Goal: Information Seeking & Learning: Learn about a topic

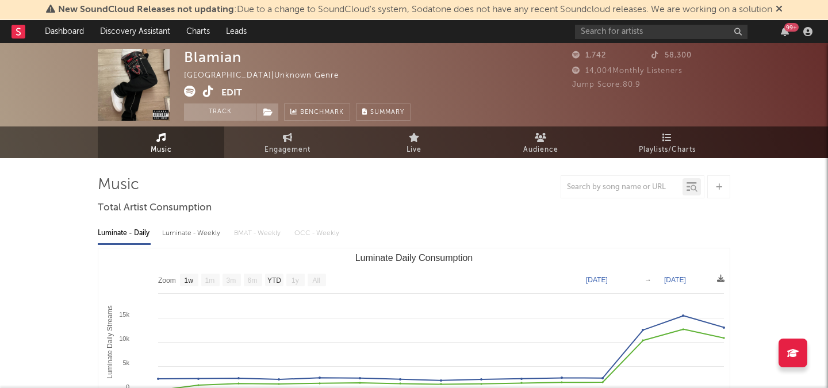
select select "1w"
click at [617, 30] on input "text" at bounding box center [661, 32] width 173 height 14
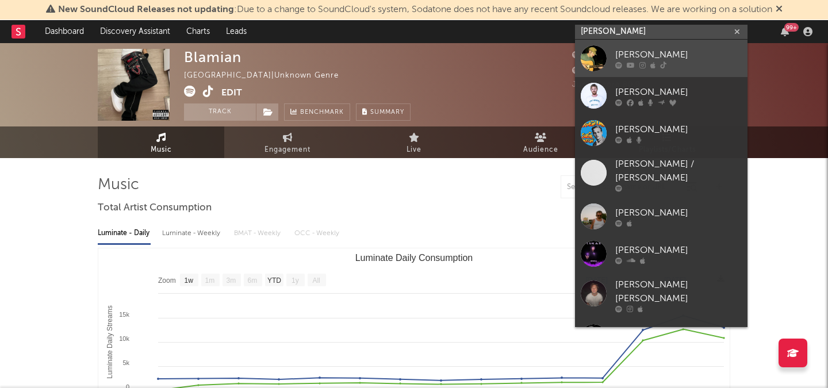
type input "luke rob"
click at [645, 58] on div "Luke Rob" at bounding box center [678, 55] width 127 height 14
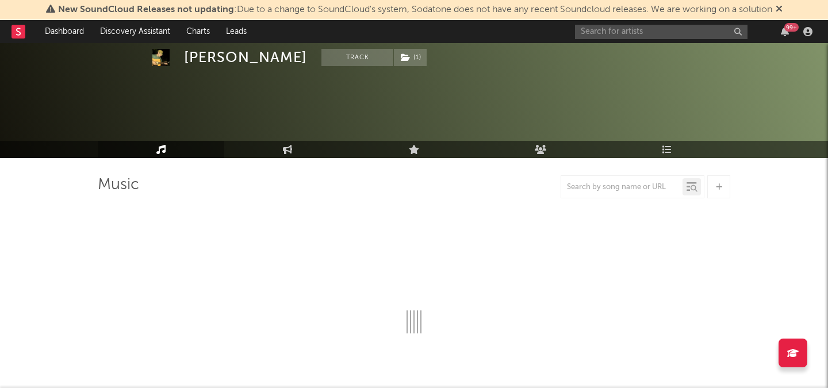
select select "6m"
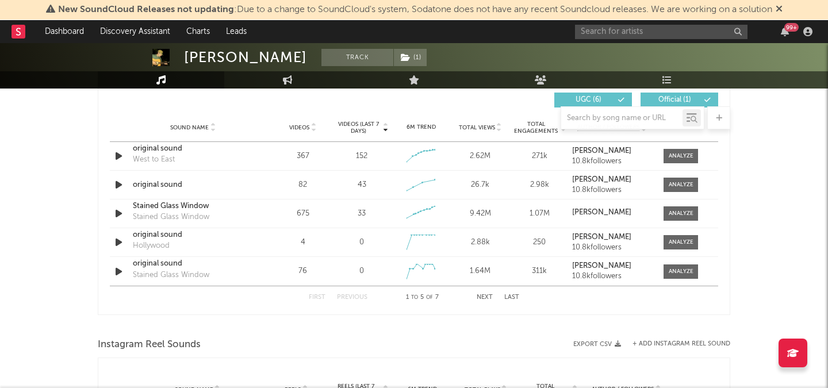
scroll to position [817, 0]
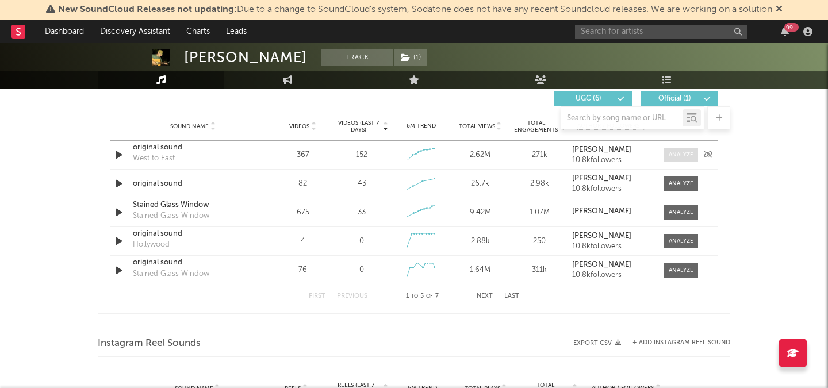
click at [667, 157] on span at bounding box center [681, 155] width 35 height 14
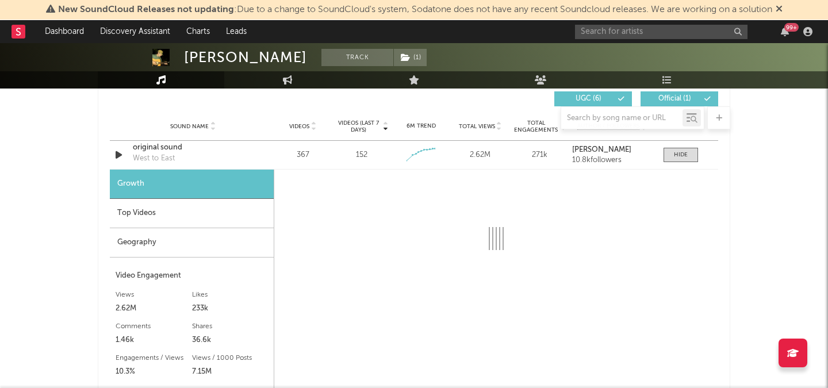
select select "1w"
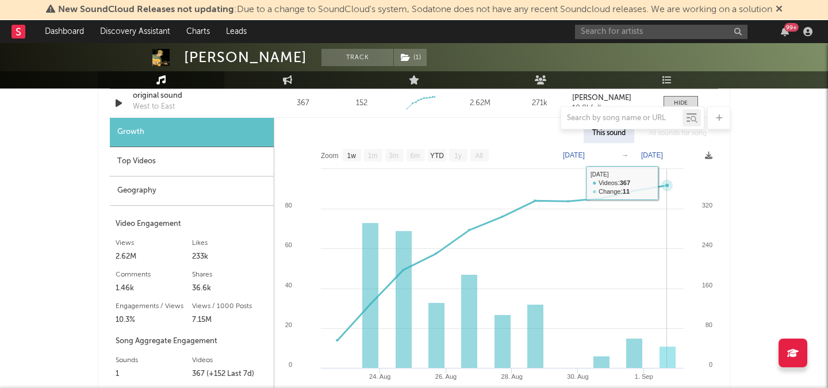
scroll to position [898, 0]
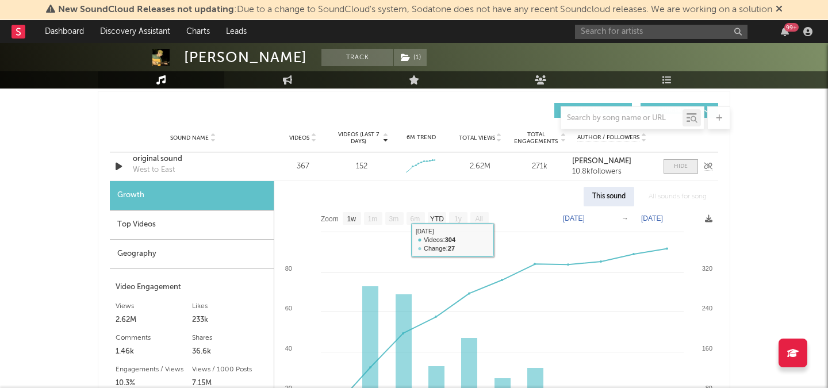
click at [683, 165] on div at bounding box center [681, 166] width 14 height 9
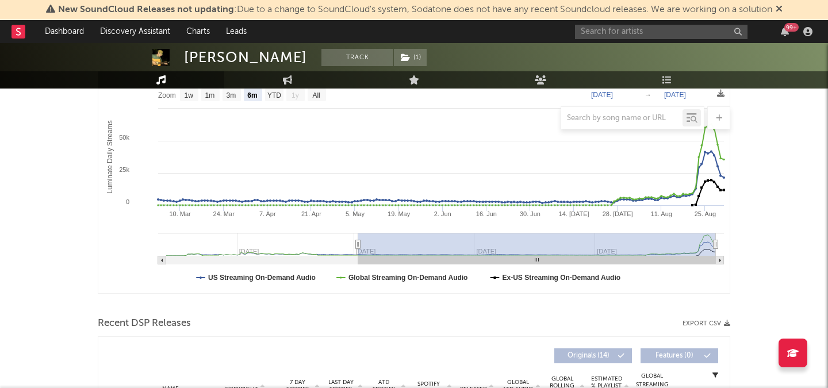
scroll to position [137, 0]
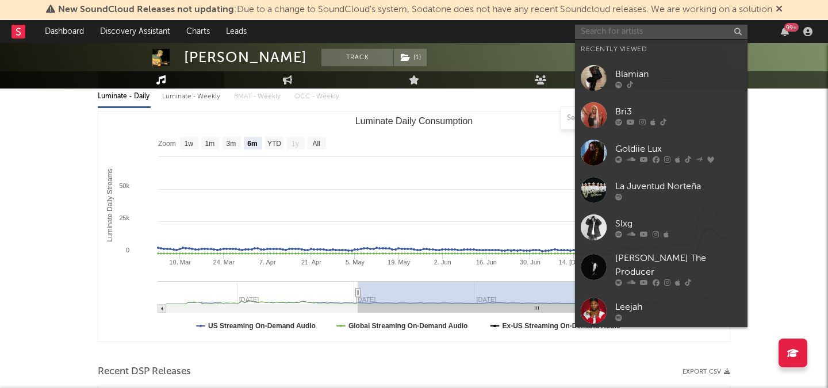
click at [655, 31] on input "text" at bounding box center [661, 32] width 173 height 14
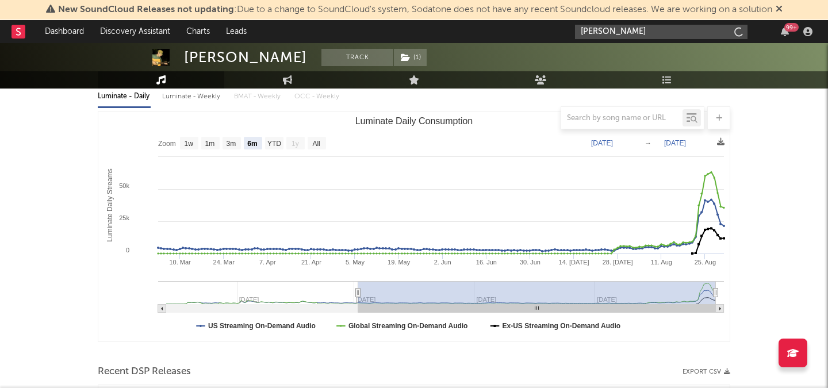
click at [646, 36] on input "ella woolsey" at bounding box center [661, 32] width 173 height 14
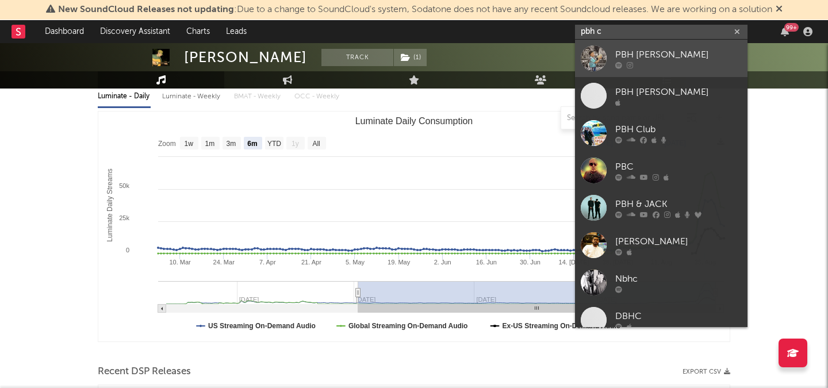
type input "pbh c"
click at [665, 59] on div "PBH Chris" at bounding box center [678, 55] width 127 height 14
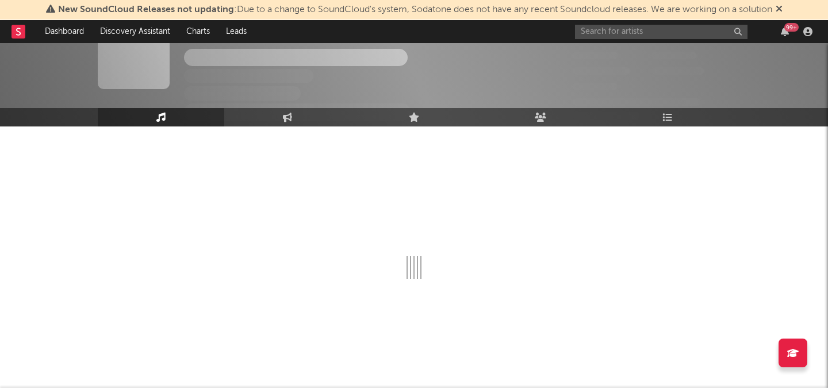
scroll to position [137, 0]
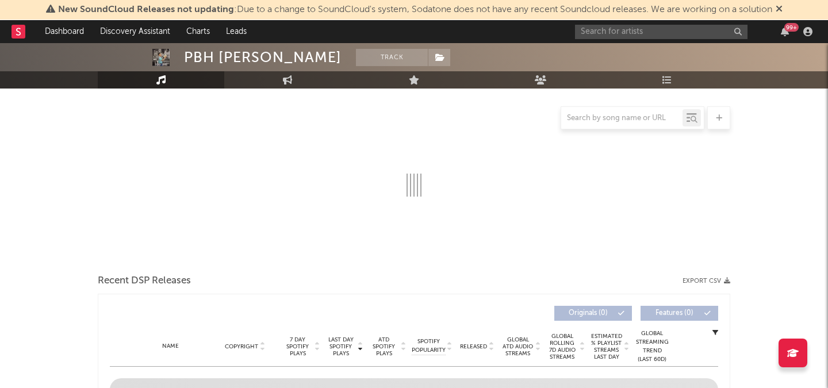
select select "1w"
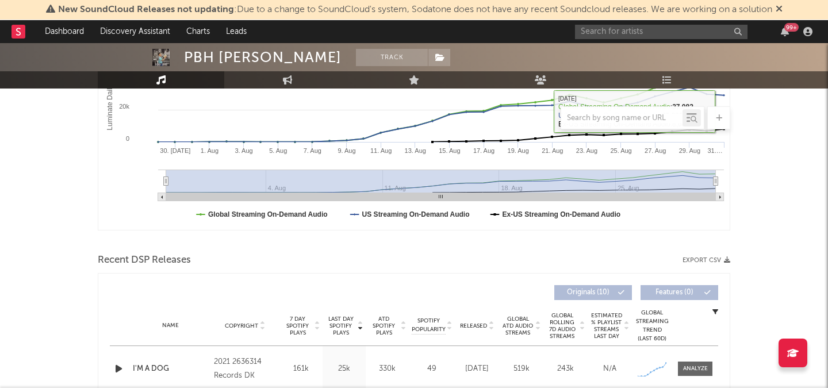
scroll to position [454, 0]
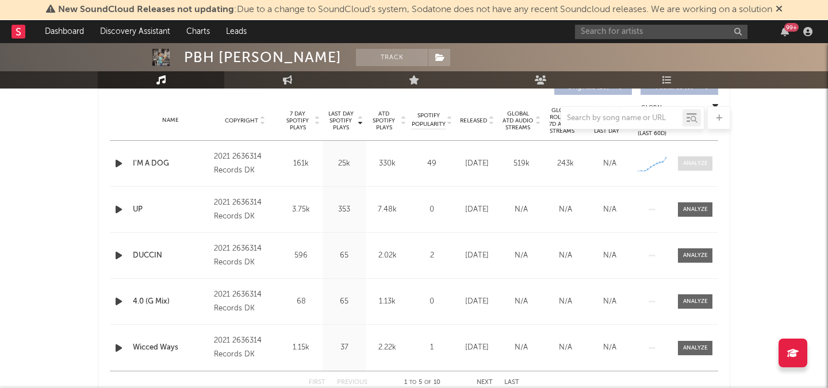
click at [708, 170] on span at bounding box center [695, 163] width 35 height 14
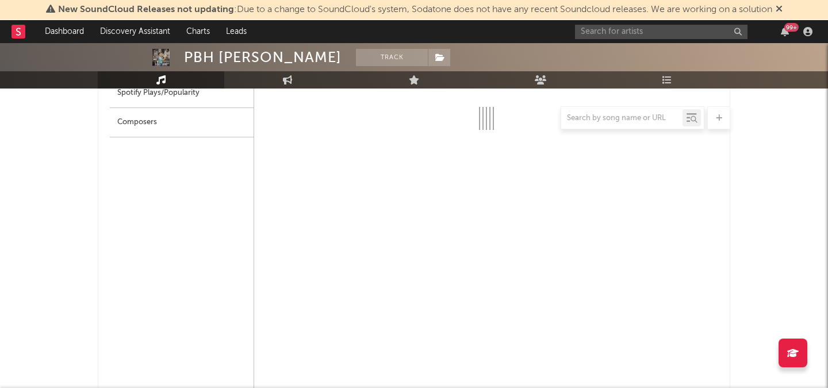
scroll to position [610, 0]
select select "1w"
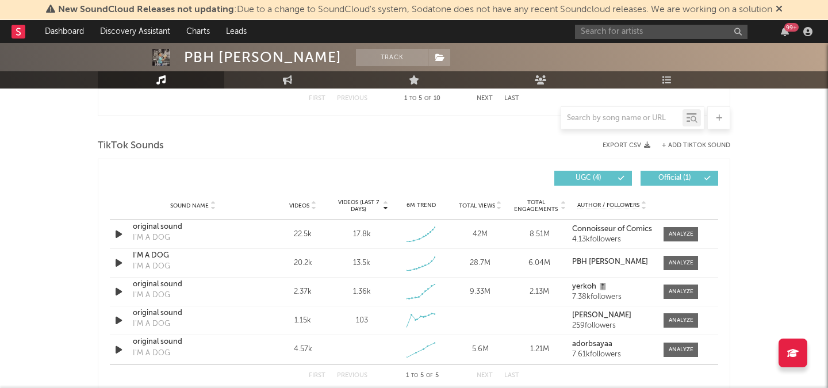
scroll to position [1285, 0]
click at [689, 230] on div at bounding box center [681, 233] width 25 height 9
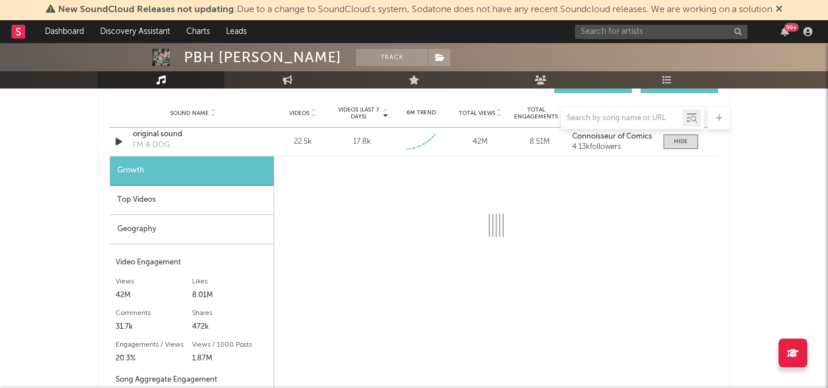
select select "1w"
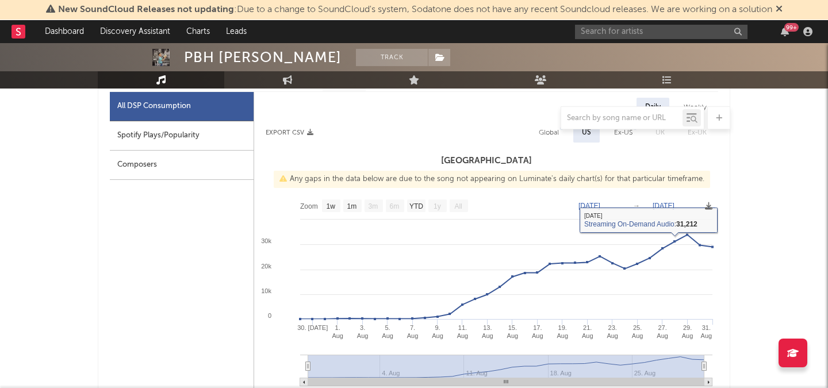
scroll to position [0, 0]
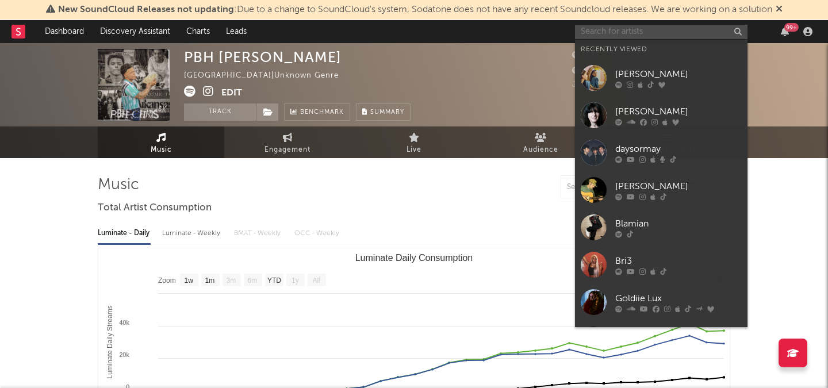
click at [627, 25] on input "text" at bounding box center [661, 32] width 173 height 14
type input "b"
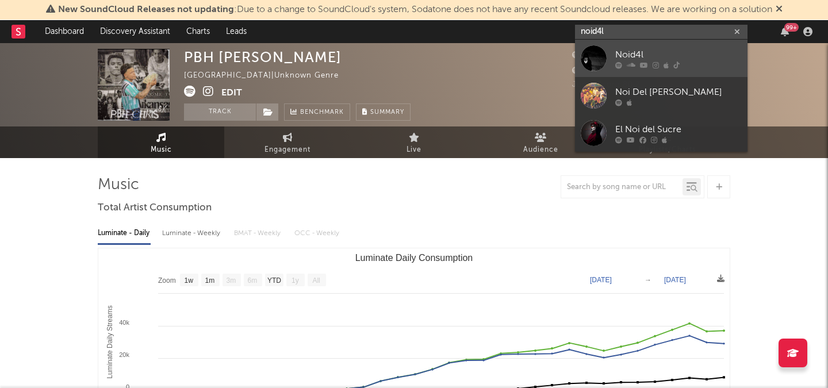
type input "noid4l"
click at [671, 57] on div "Noid4l" at bounding box center [678, 55] width 127 height 14
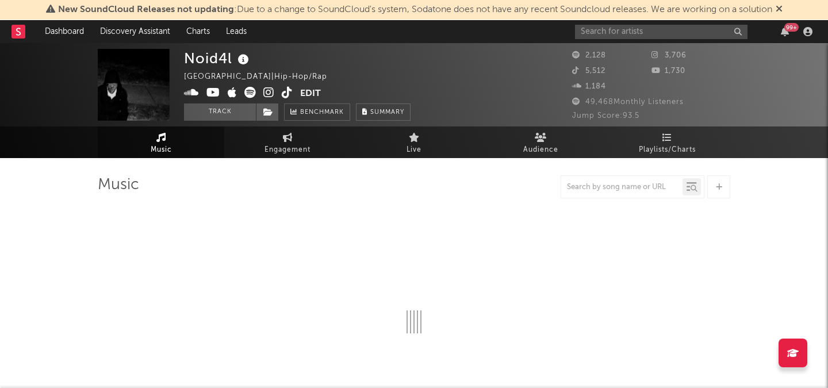
select select "6m"
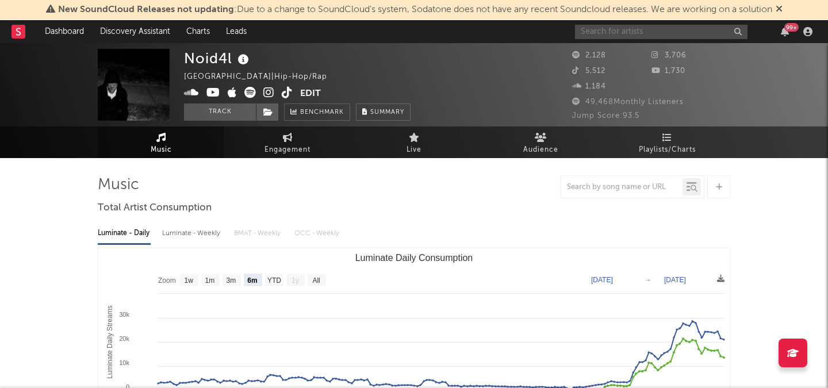
drag, startPoint x: 610, startPoint y: 29, endPoint x: 610, endPoint y: 21, distance: 7.5
click at [610, 29] on input "text" at bounding box center [661, 32] width 173 height 14
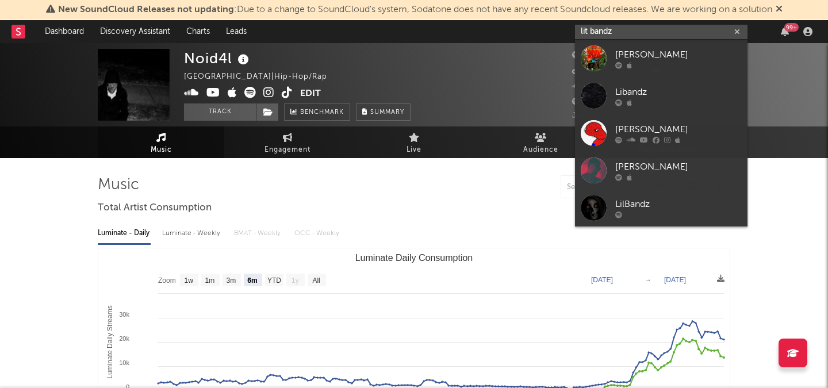
click at [595, 32] on input "lit bandz" at bounding box center [661, 32] width 173 height 14
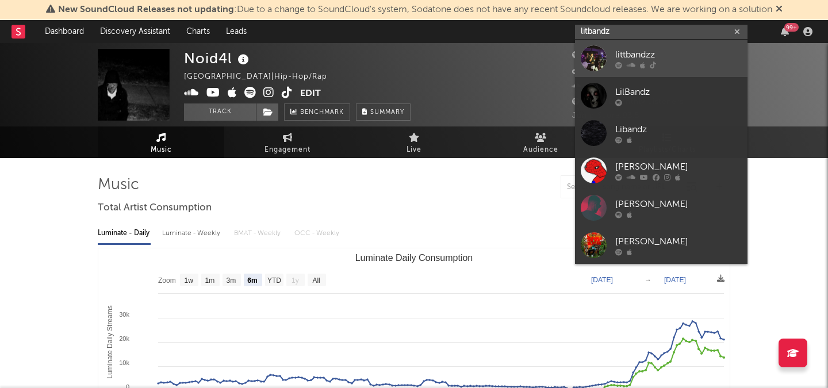
type input "litbandz"
click at [660, 56] on div "littbandzz" at bounding box center [678, 55] width 127 height 14
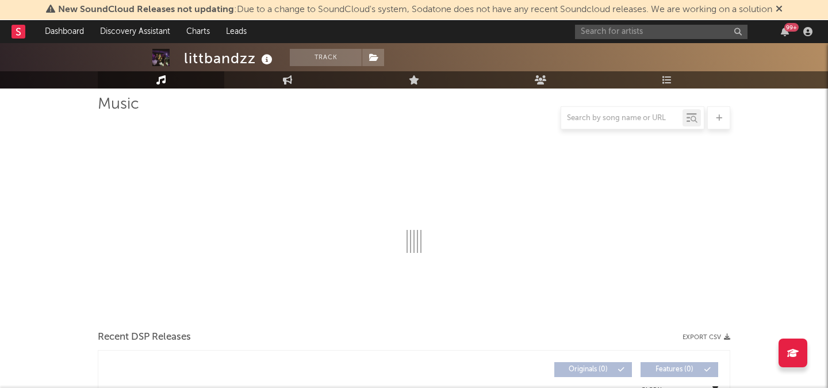
scroll to position [83, 0]
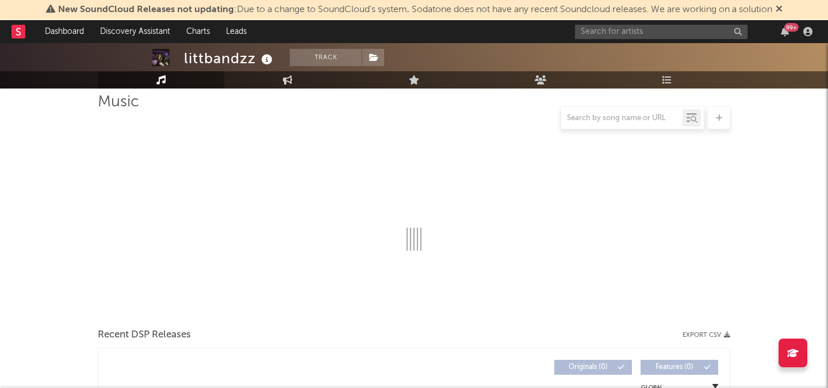
select select "1w"
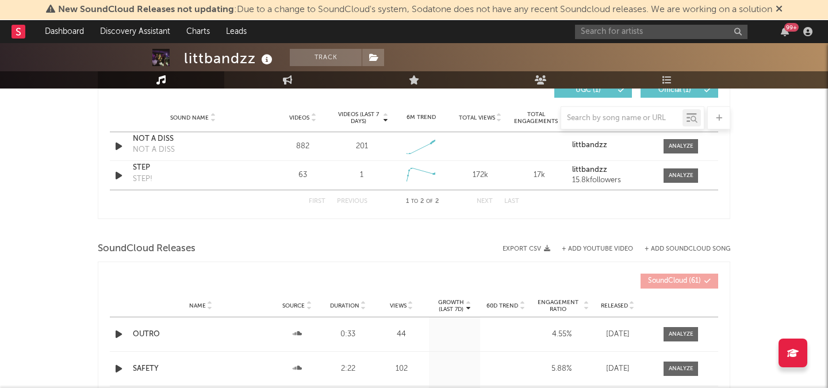
scroll to position [824, 0]
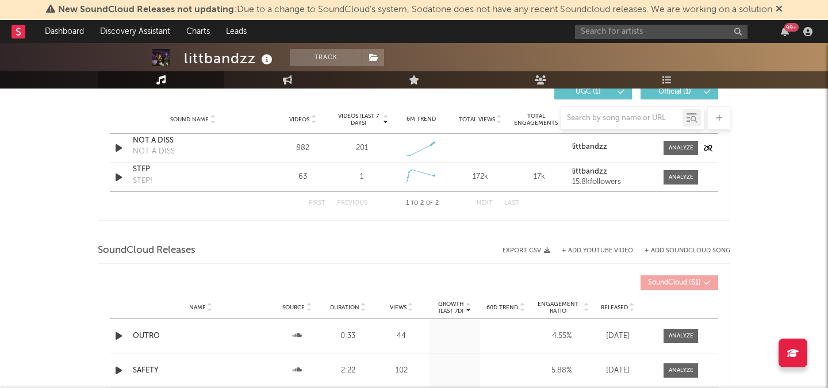
click at [697, 139] on div "Sound Name NOT A DISS NOT A DISS Videos 882 Videos (last 7 days) 201 Weekly Gro…" at bounding box center [414, 148] width 608 height 28
click at [673, 150] on div at bounding box center [681, 148] width 25 height 9
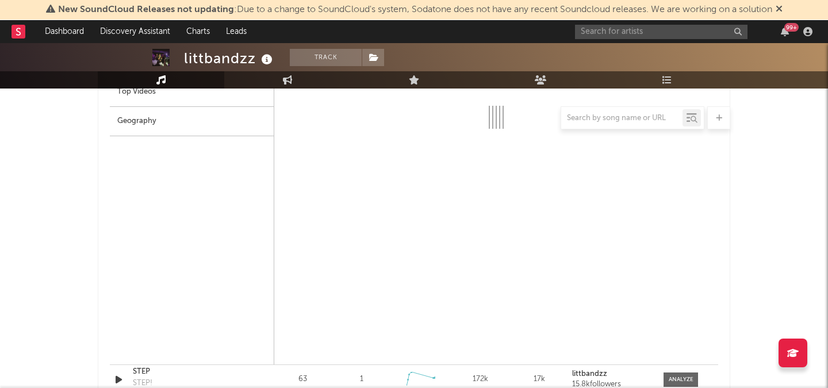
select select "1w"
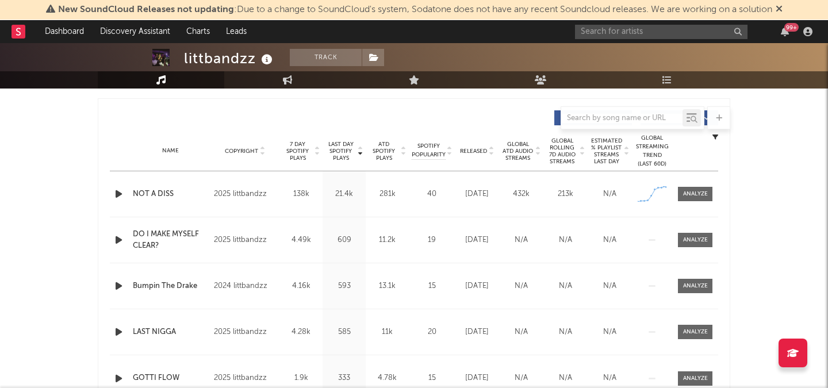
scroll to position [453, 0]
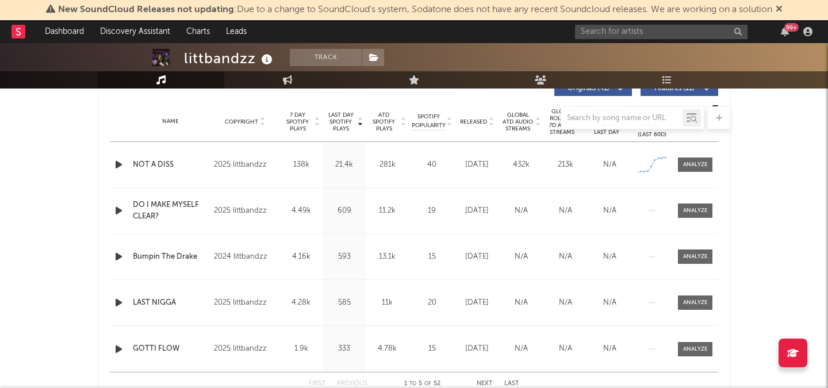
click at [119, 164] on icon "button" at bounding box center [119, 165] width 12 height 14
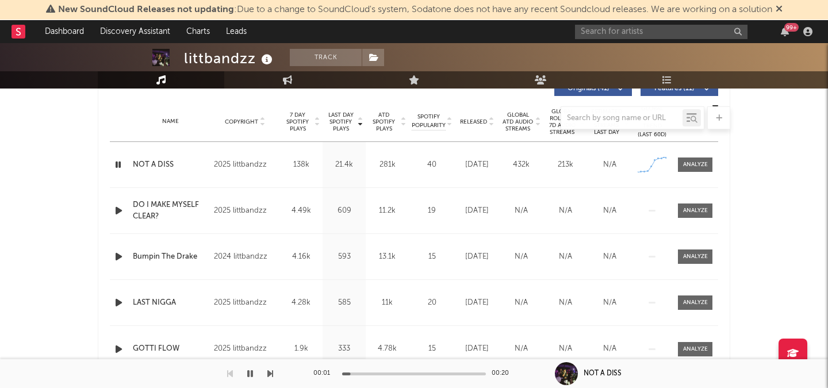
click at [119, 164] on icon "button" at bounding box center [118, 165] width 11 height 14
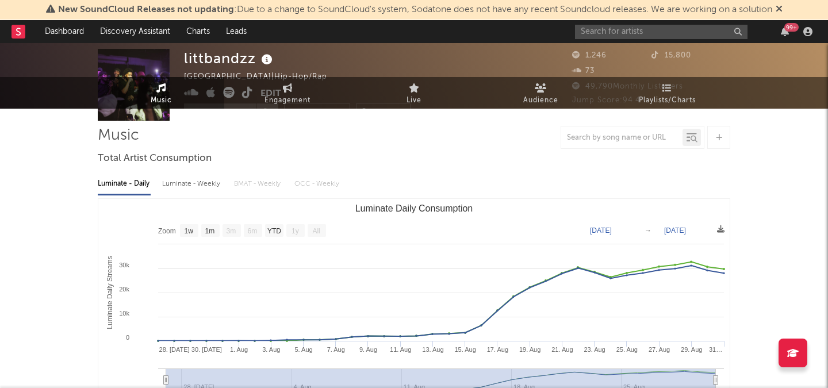
scroll to position [0, 0]
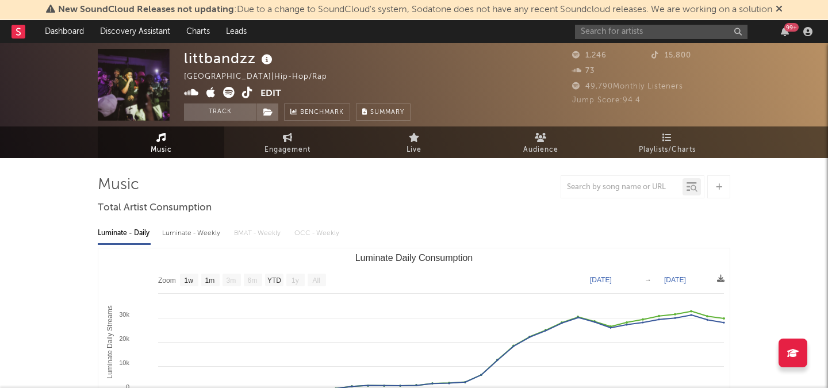
click at [612, 20] on div "99 +" at bounding box center [696, 31] width 242 height 23
click at [601, 32] on input "text" at bounding box center [661, 32] width 173 height 14
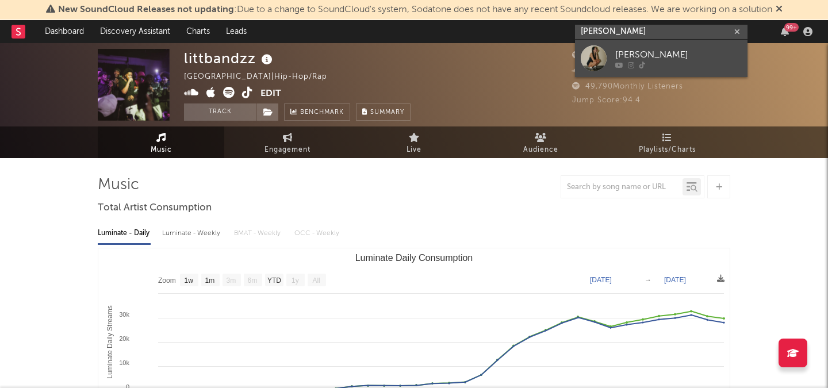
type input "[PERSON_NAME]"
click at [626, 52] on div "[PERSON_NAME]" at bounding box center [678, 55] width 127 height 14
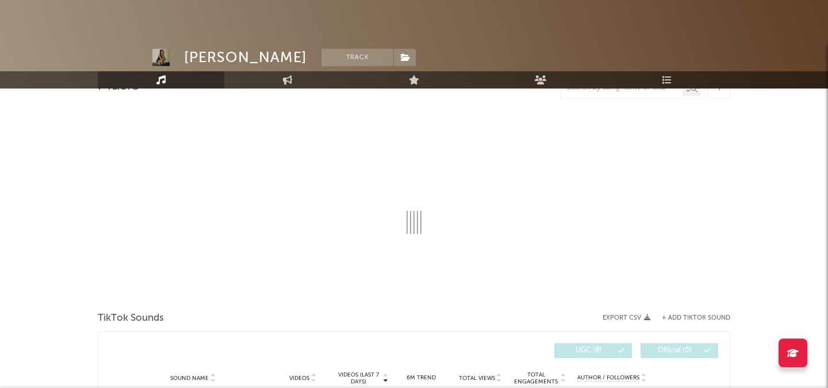
select select "1w"
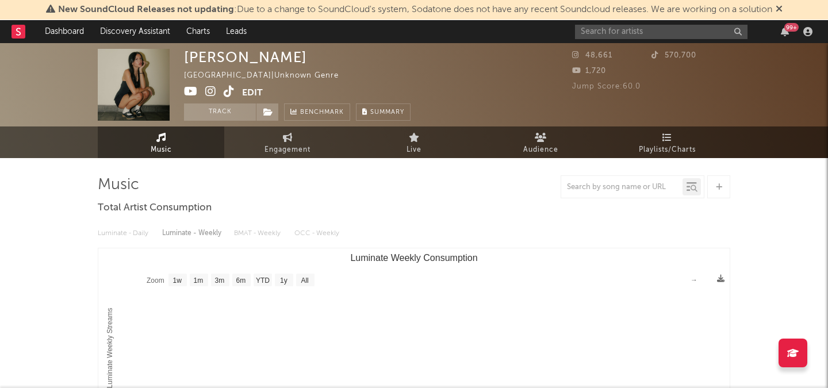
click at [229, 91] on icon at bounding box center [229, 92] width 11 height 12
click at [315, 143] on link "Engagement" at bounding box center [287, 143] width 127 height 32
select select "1w"
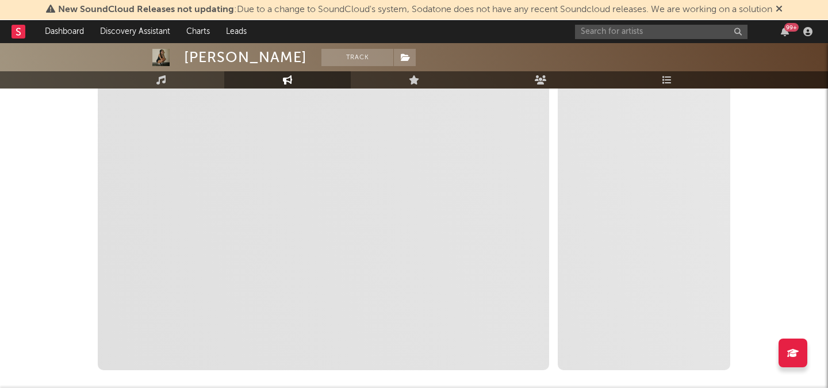
scroll to position [209, 0]
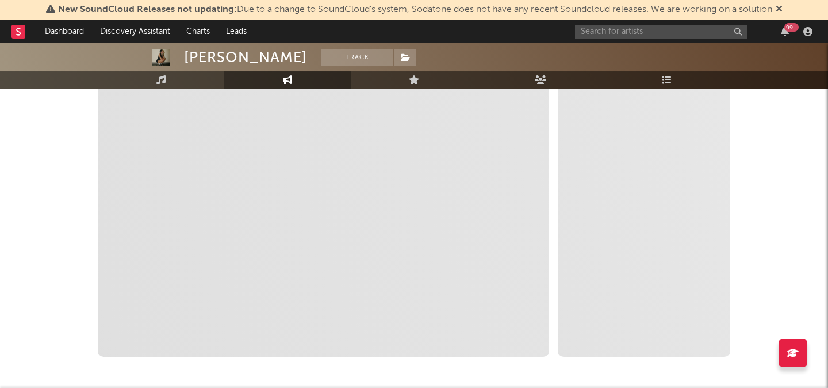
select select "1m"
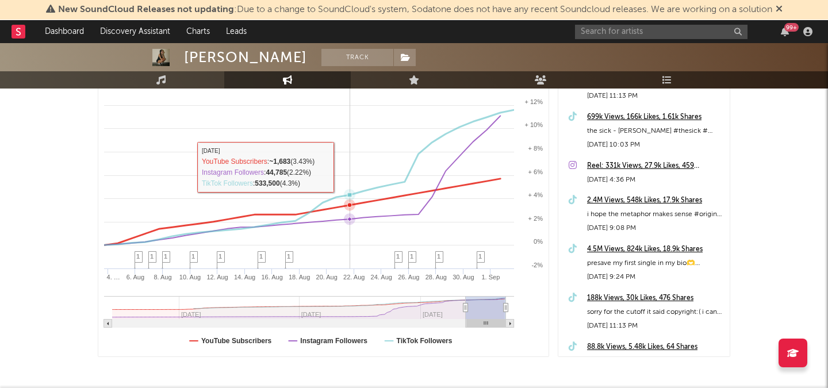
scroll to position [0, 0]
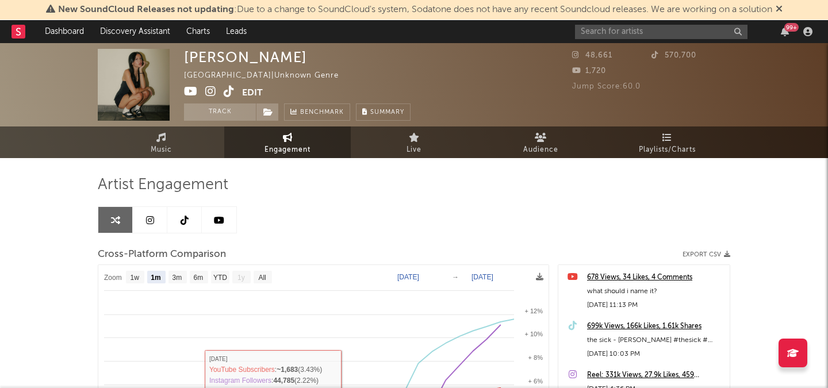
click at [608, 41] on div "99 +" at bounding box center [696, 31] width 242 height 23
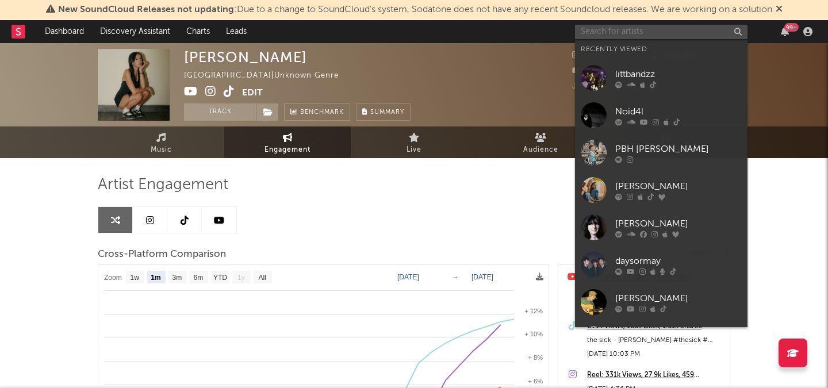
click at [608, 33] on input "text" at bounding box center [661, 32] width 173 height 14
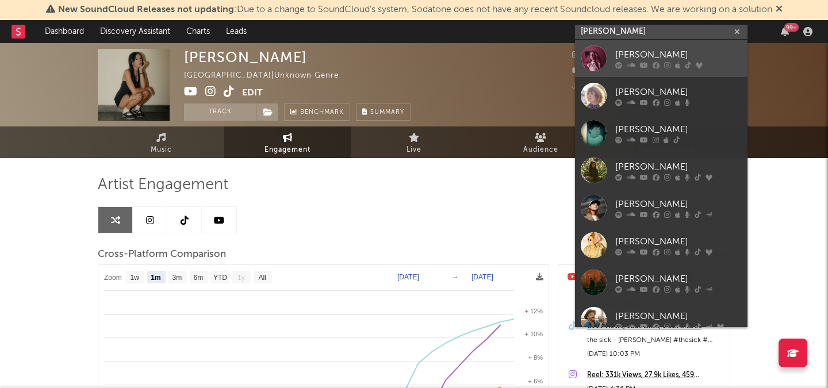
type input "haley"
click at [644, 70] on link "[PERSON_NAME]" at bounding box center [661, 58] width 173 height 37
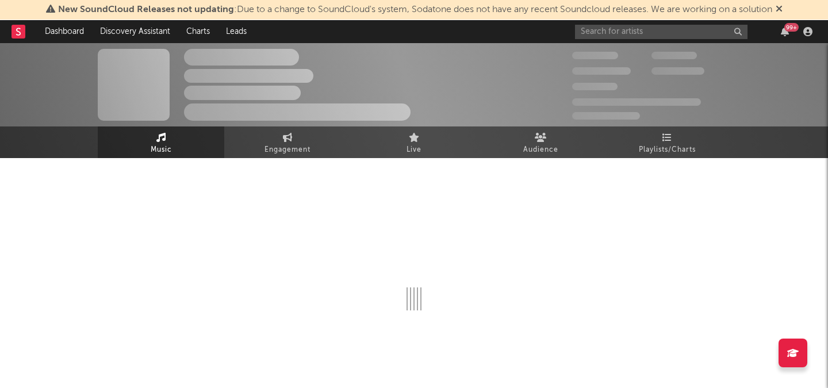
select select "6m"
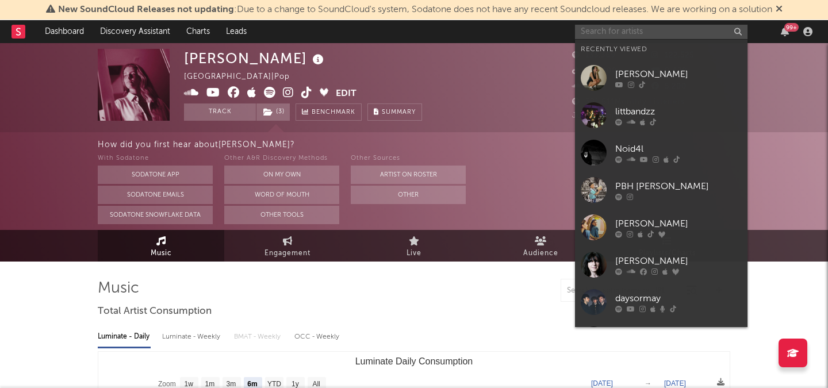
click at [635, 25] on input "text" at bounding box center [661, 32] width 173 height 14
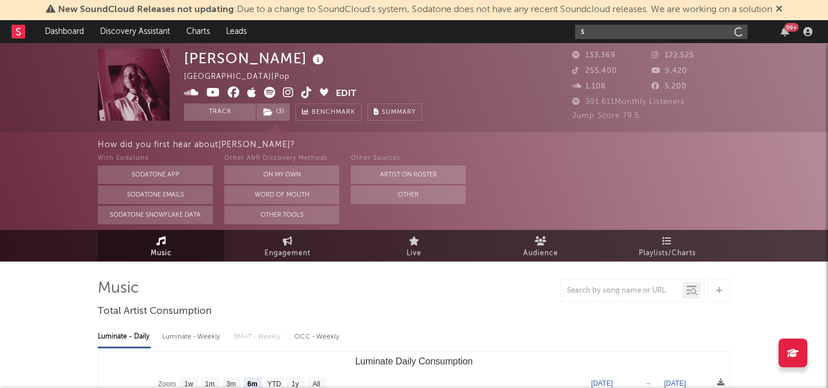
type input "sa"
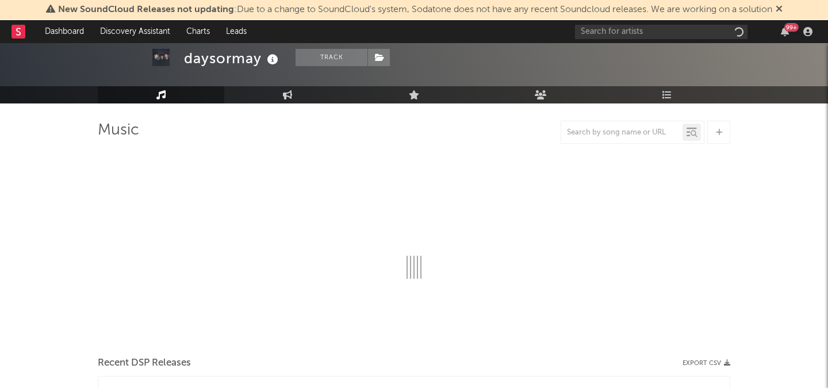
scroll to position [64, 0]
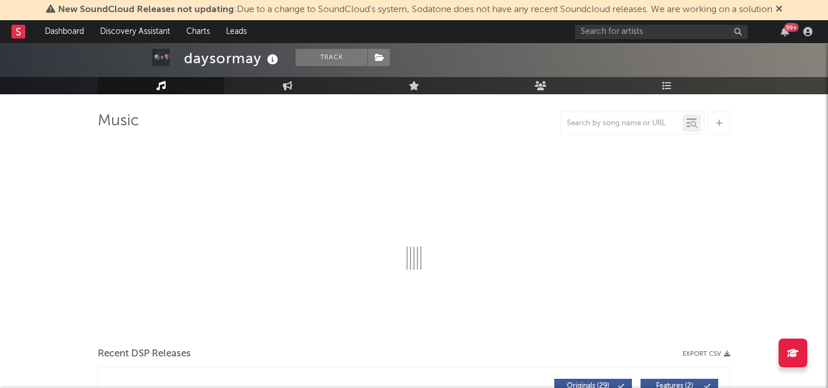
select select "6m"
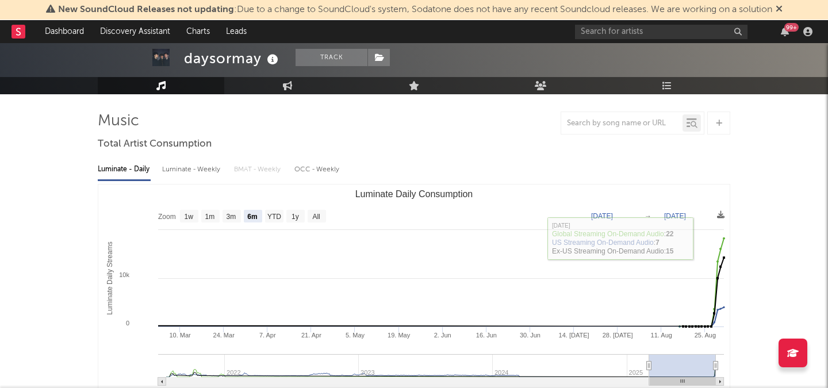
click at [585, 39] on div "99 +" at bounding box center [696, 31] width 242 height 23
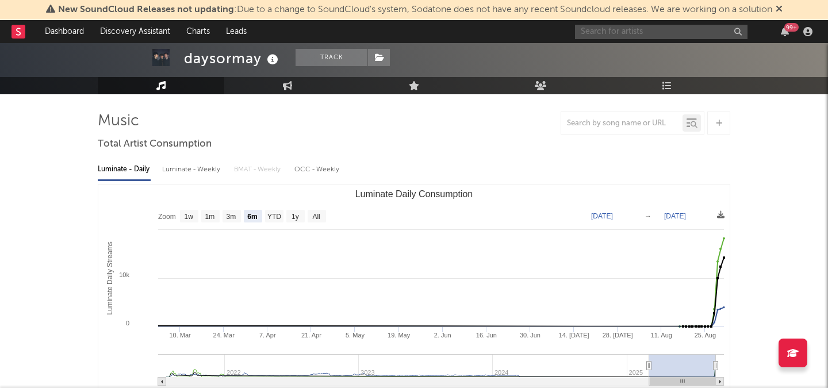
click at [596, 39] on input "text" at bounding box center [661, 32] width 173 height 14
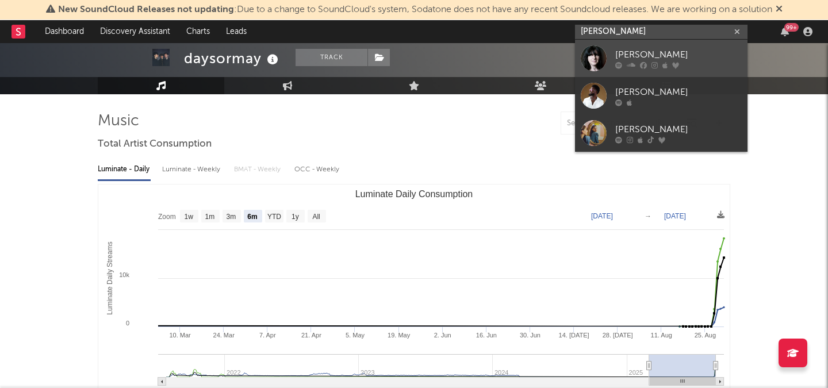
type input "emma anderson"
click at [638, 48] on div "Emma Anderson" at bounding box center [678, 55] width 127 height 14
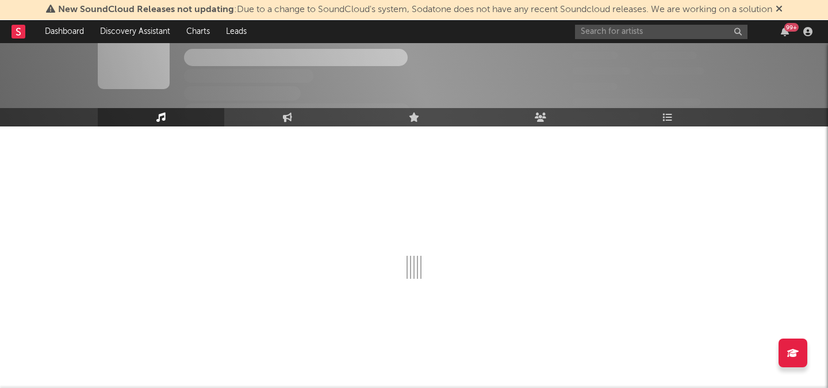
scroll to position [64, 0]
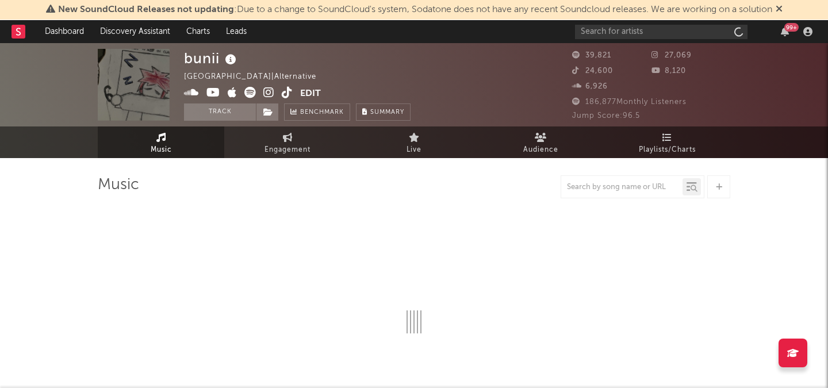
select select "6m"
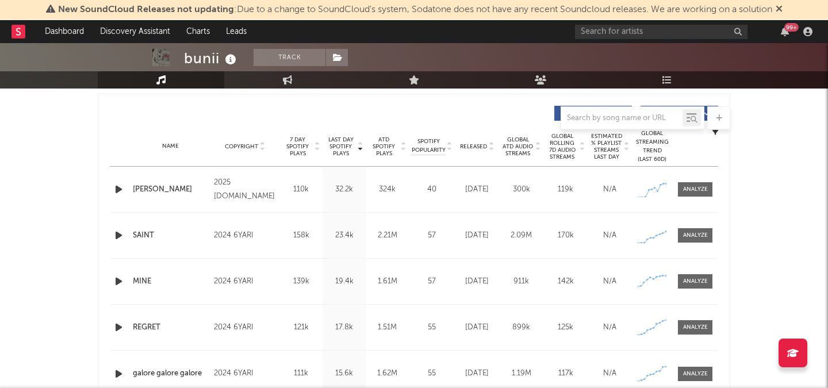
scroll to position [478, 0]
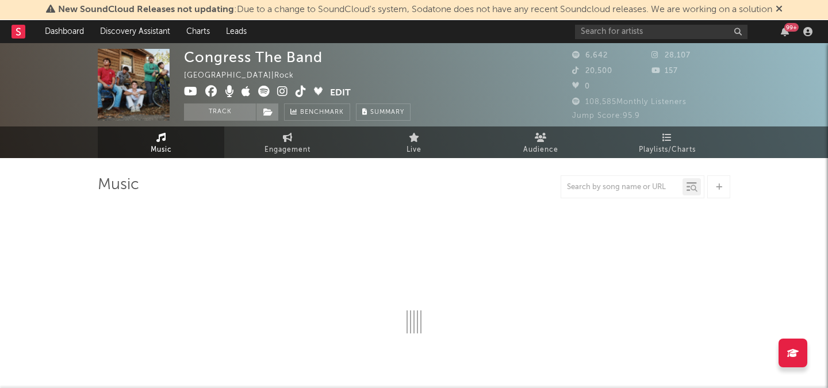
select select "6m"
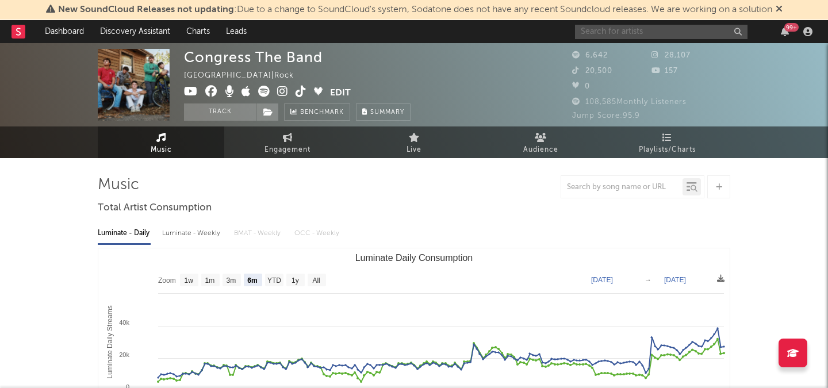
click at [604, 26] on input "text" at bounding box center [661, 32] width 173 height 14
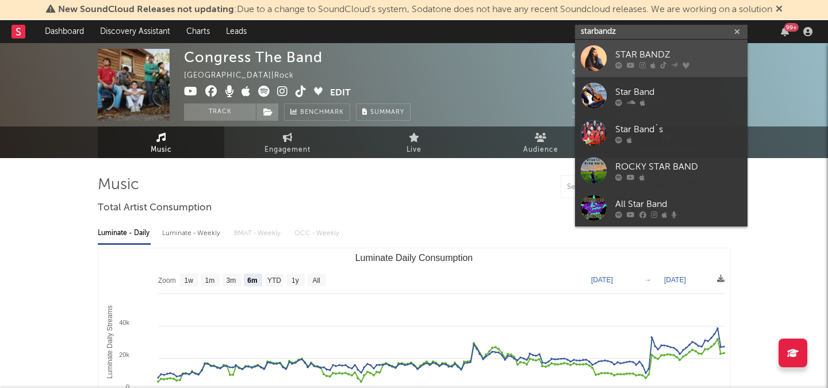
type input "starbandz"
click at [660, 52] on div "STAR BANDZ" at bounding box center [678, 55] width 127 height 14
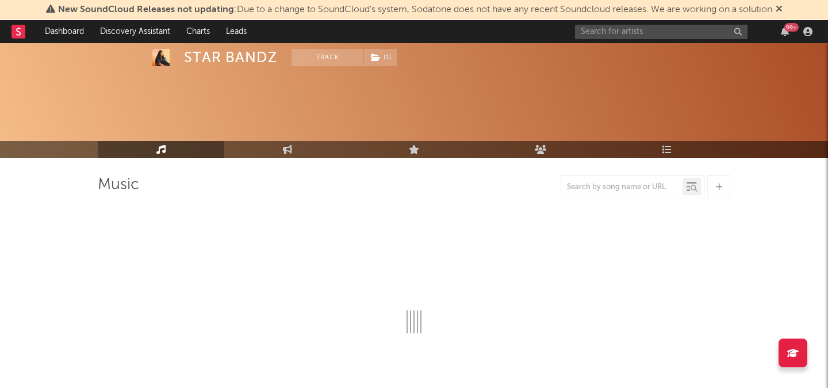
scroll to position [46, 0]
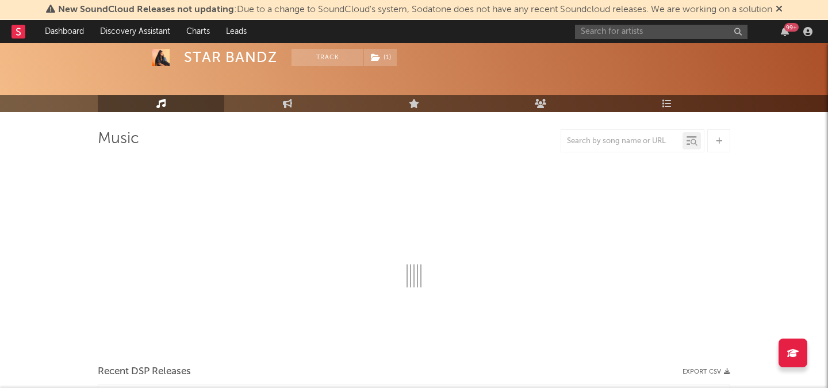
select select "6m"
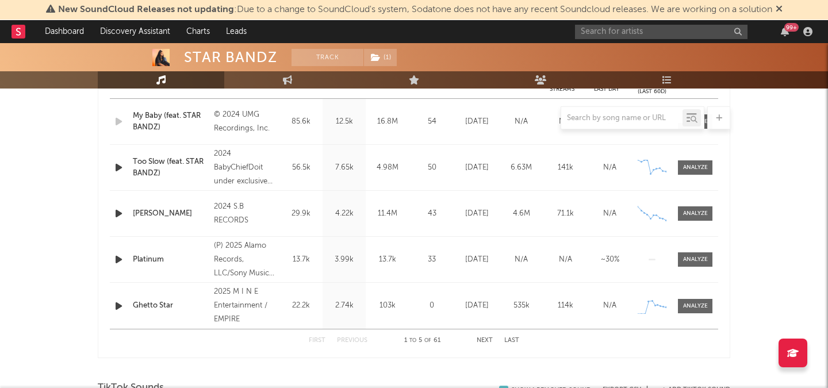
scroll to position [497, 0]
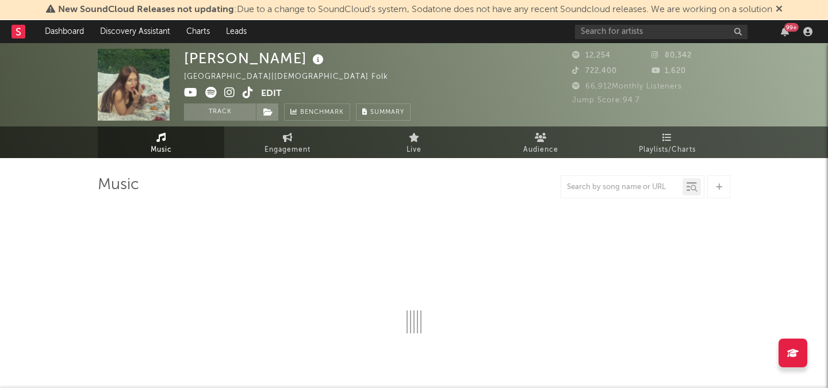
select select "1w"
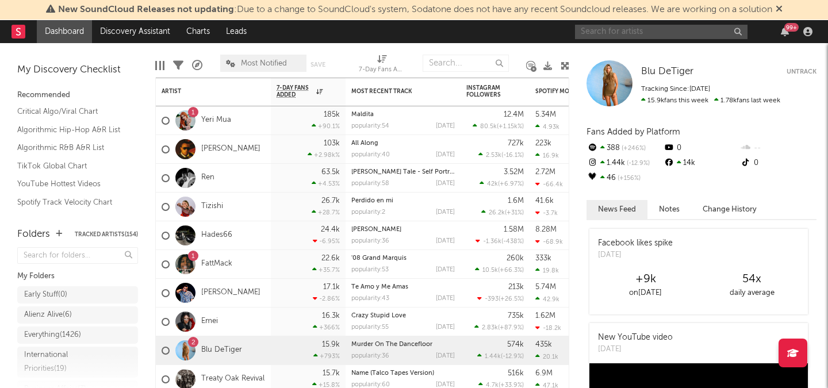
click at [591, 32] on input "text" at bounding box center [661, 32] width 173 height 14
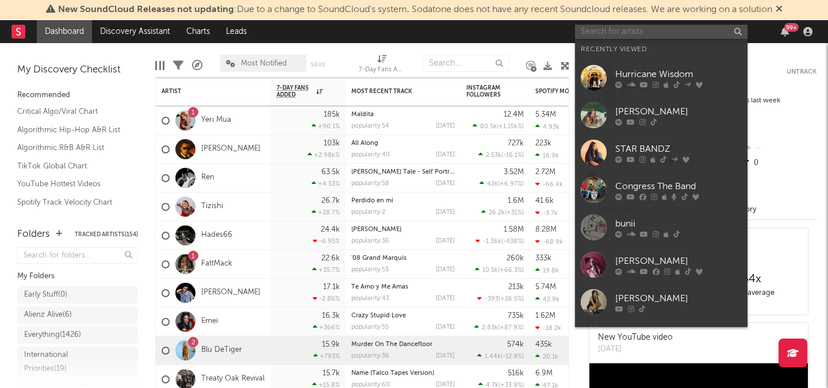
paste input "https://open.spotify.com/artist/1GWgRXJ2Amzf37HWfdj5CX?si=GQn7dSFhScCLBdjXKiQrgg"
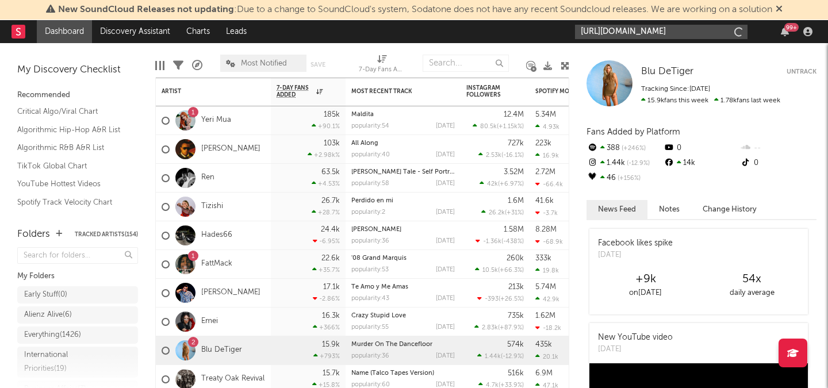
type input "https://open.spotify.com/artist/1GWgRXJ2Amzf37HWfdj5CX?si=GQn7dSFhScCLBdjXKiQrgg"
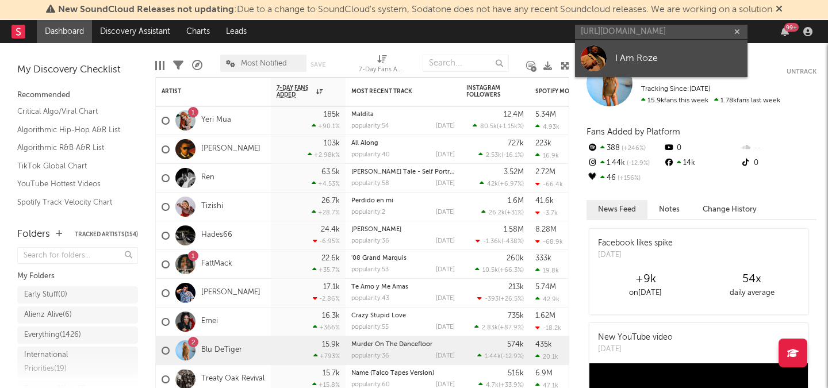
scroll to position [0, 0]
click at [623, 55] on div "I Am Roze" at bounding box center [678, 58] width 127 height 14
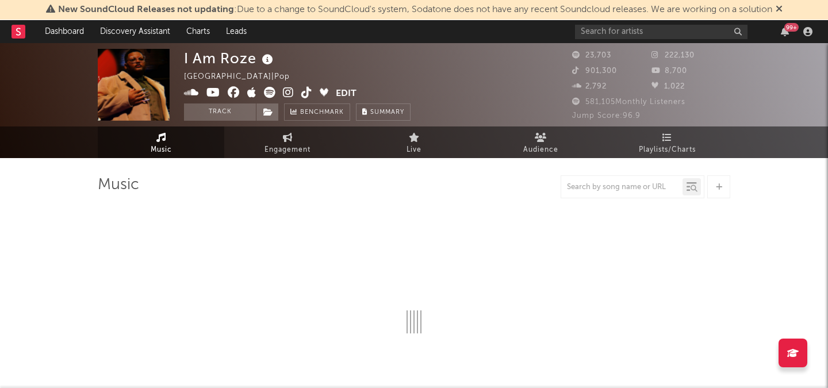
select select "6m"
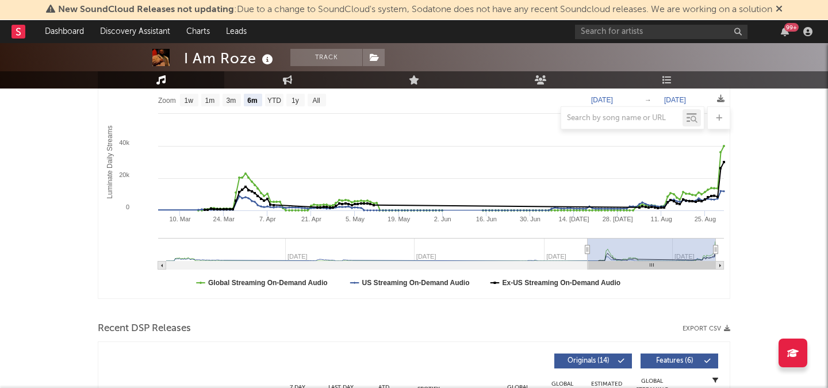
scroll to position [181, 0]
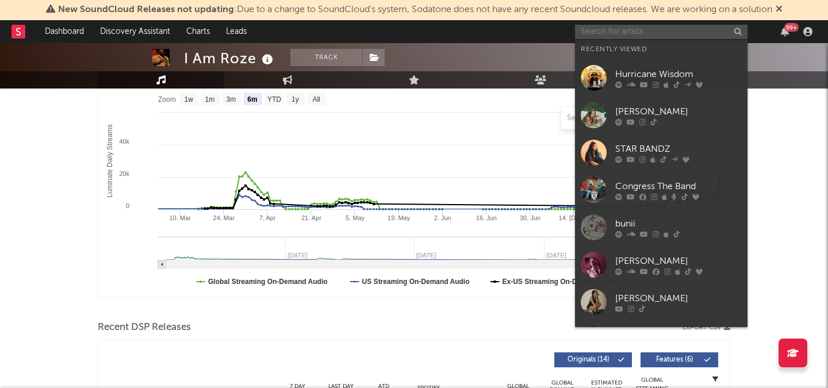
click at [677, 28] on input "text" at bounding box center [661, 32] width 173 height 14
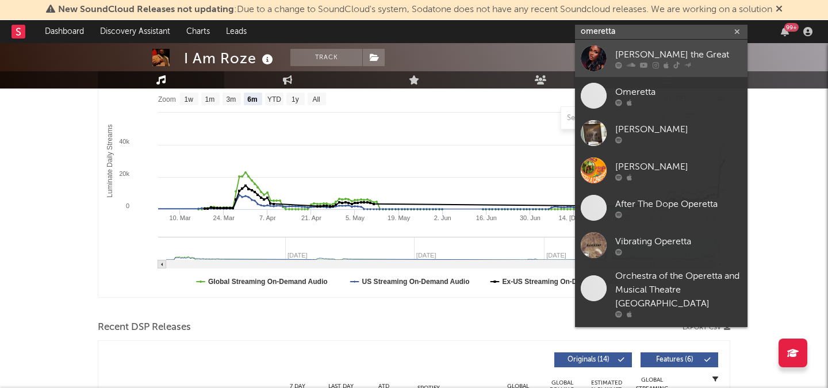
type input "omeretta"
click at [661, 67] on div at bounding box center [678, 65] width 127 height 7
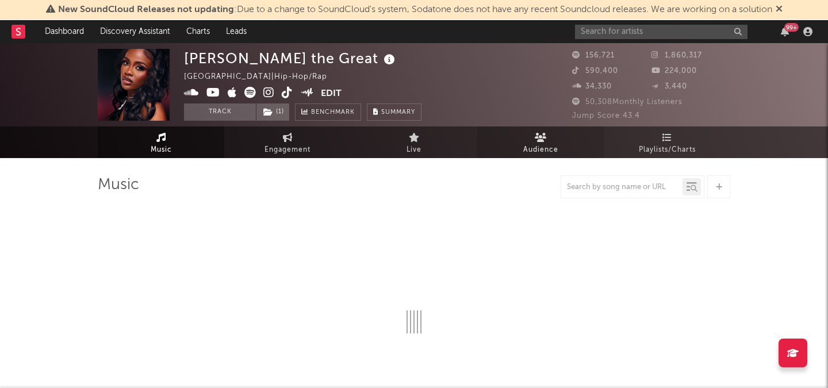
select select "6m"
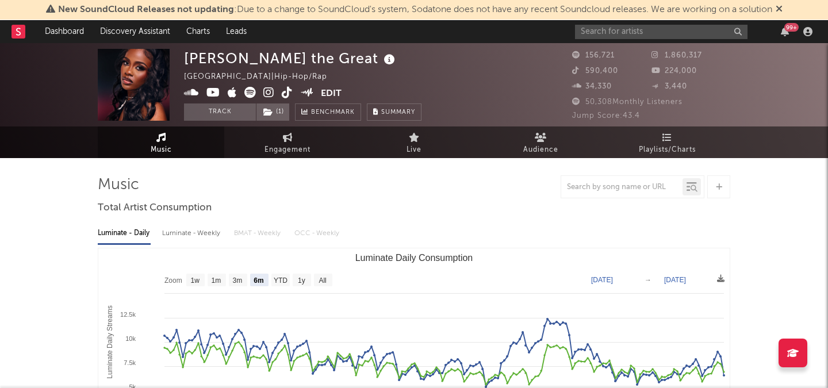
click at [286, 90] on icon at bounding box center [287, 93] width 11 height 12
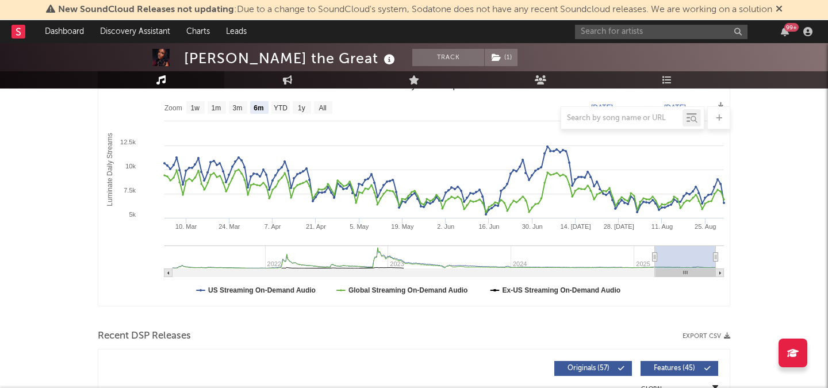
scroll to position [22, 0]
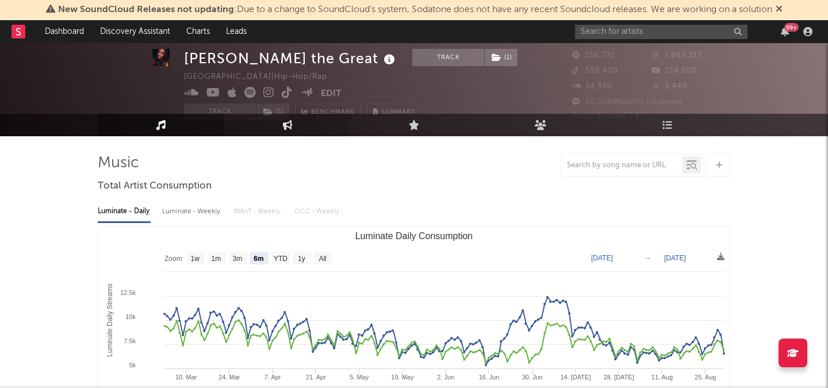
click at [283, 127] on icon at bounding box center [288, 125] width 10 height 10
select select "1w"
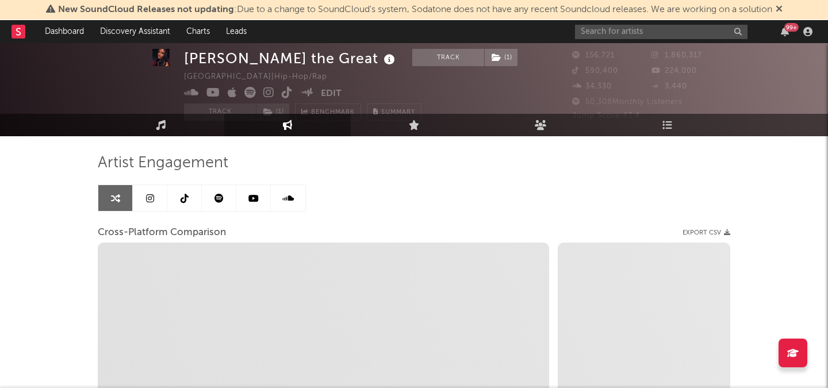
select select "1m"
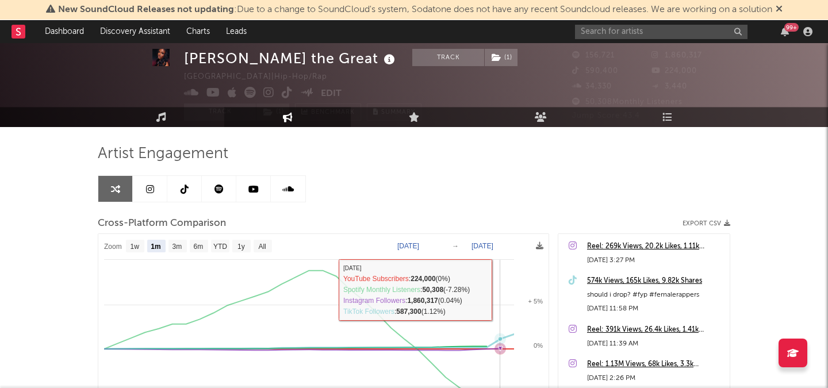
scroll to position [23, 0]
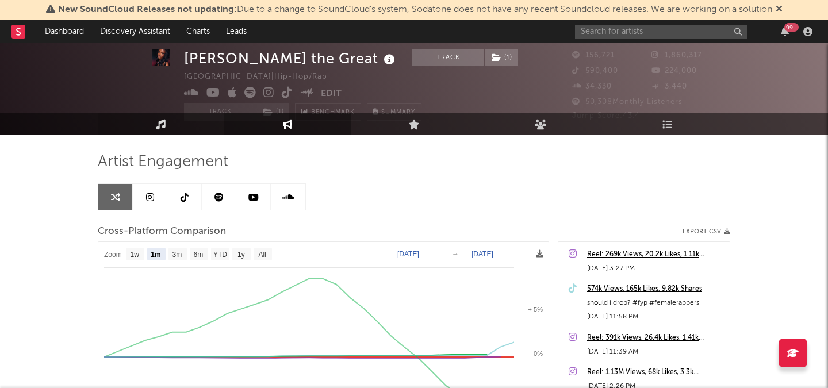
click at [144, 123] on link "Music" at bounding box center [161, 124] width 127 height 22
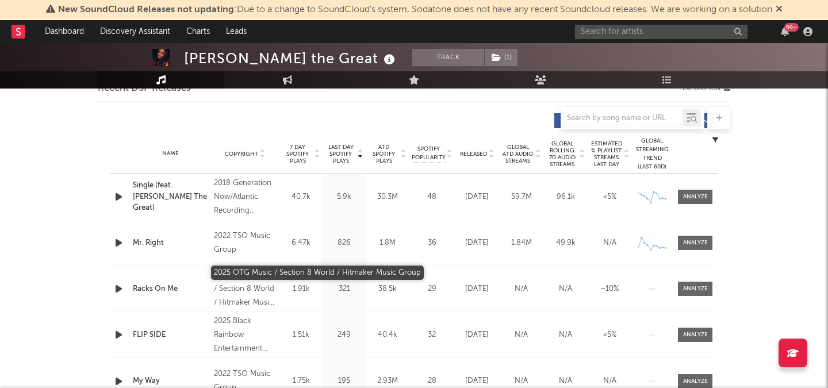
scroll to position [422, 0]
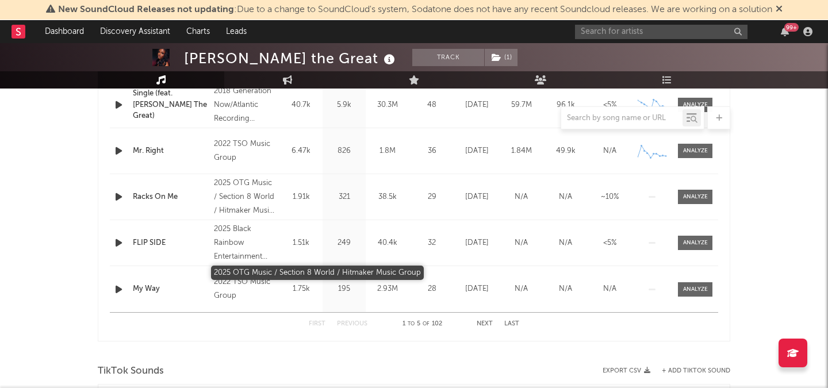
select select "6m"
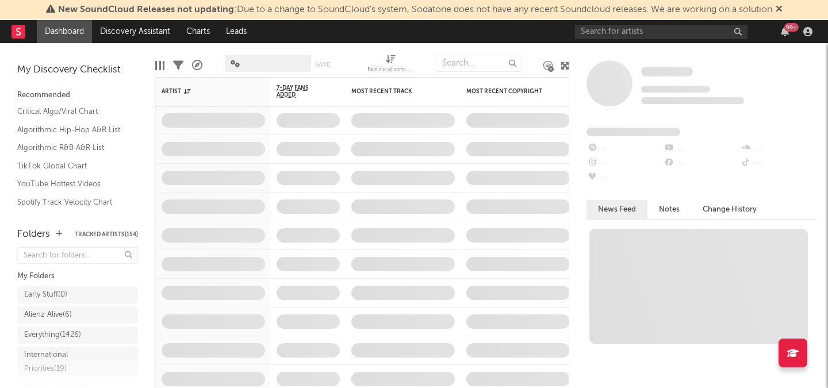
click at [653, 8] on span "New SoundCloud Releases not updating : Due to a change to SoundCloud's system, …" at bounding box center [415, 9] width 714 height 9
click at [637, 34] on input "text" at bounding box center [661, 32] width 173 height 14
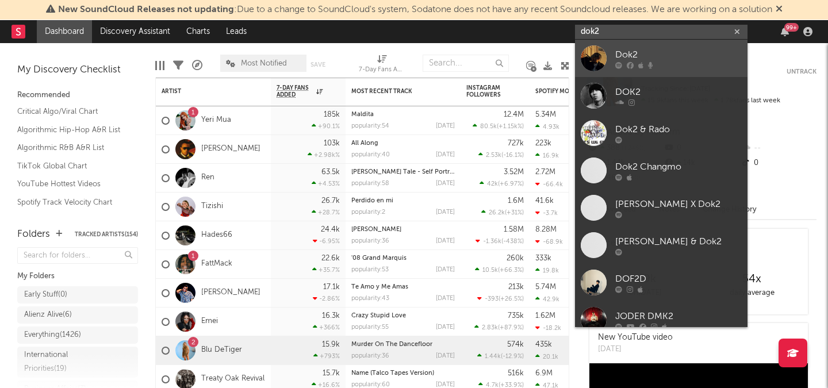
type input "dok2"
click at [641, 48] on div "Dok2" at bounding box center [678, 55] width 127 height 14
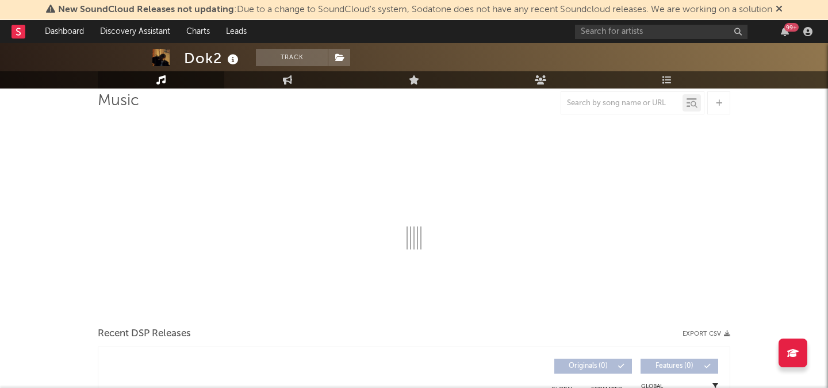
scroll to position [86, 0]
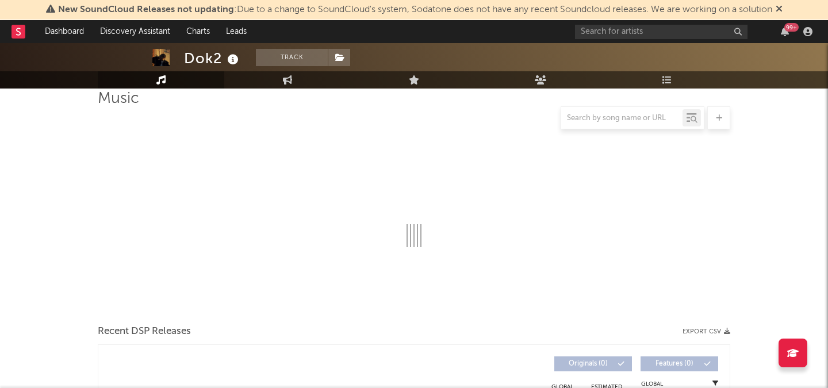
select select "6m"
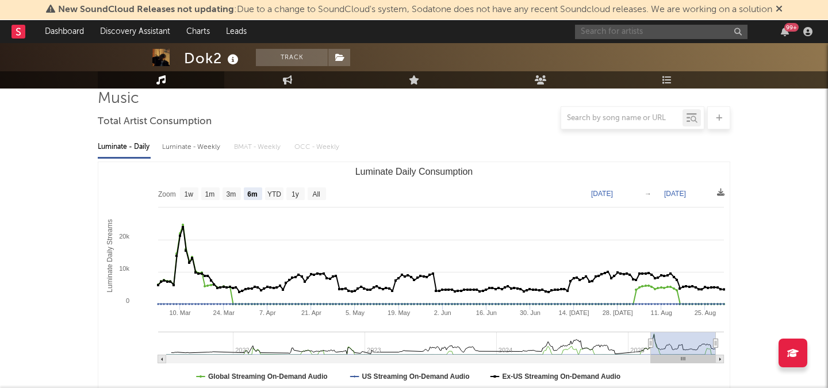
click at [636, 30] on input "text" at bounding box center [661, 32] width 173 height 14
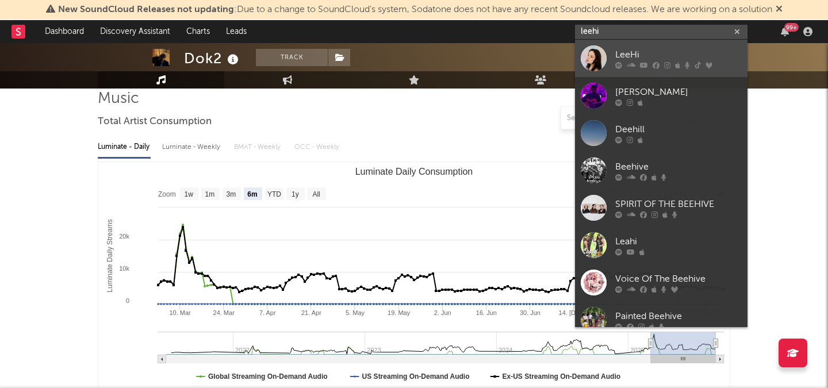
type input "leehi"
click at [647, 52] on div "LeeHi" at bounding box center [678, 55] width 127 height 14
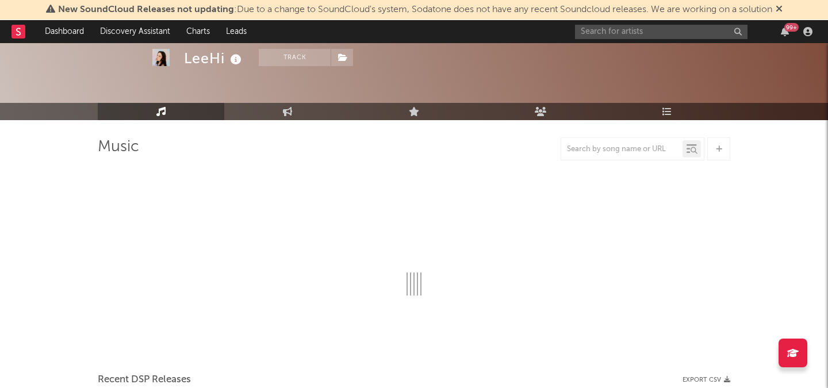
scroll to position [14, 0]
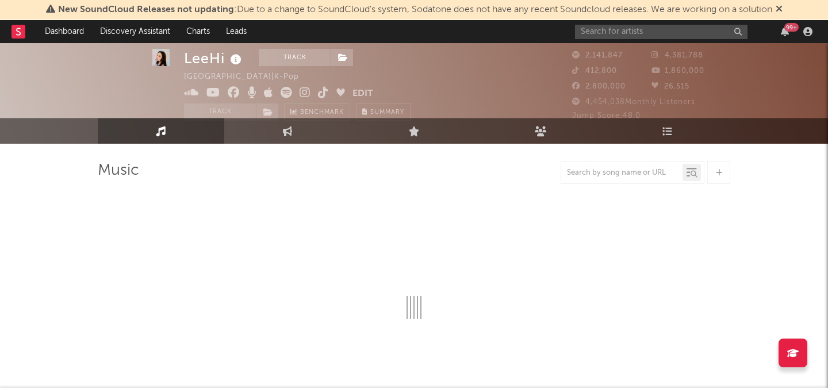
select select "6m"
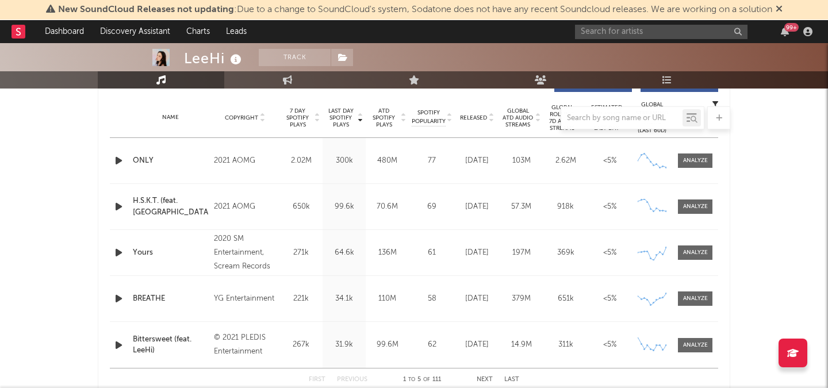
scroll to position [450, 0]
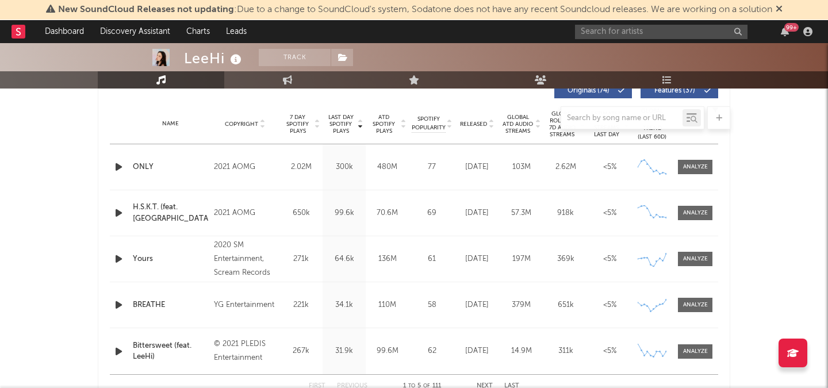
click at [693, 158] on div "Name ONLY Copyright 2021 AOMG Label Genie Music Corporation;Stone Music Enterta…" at bounding box center [414, 166] width 608 height 45
